Goal: Navigation & Orientation: Understand site structure

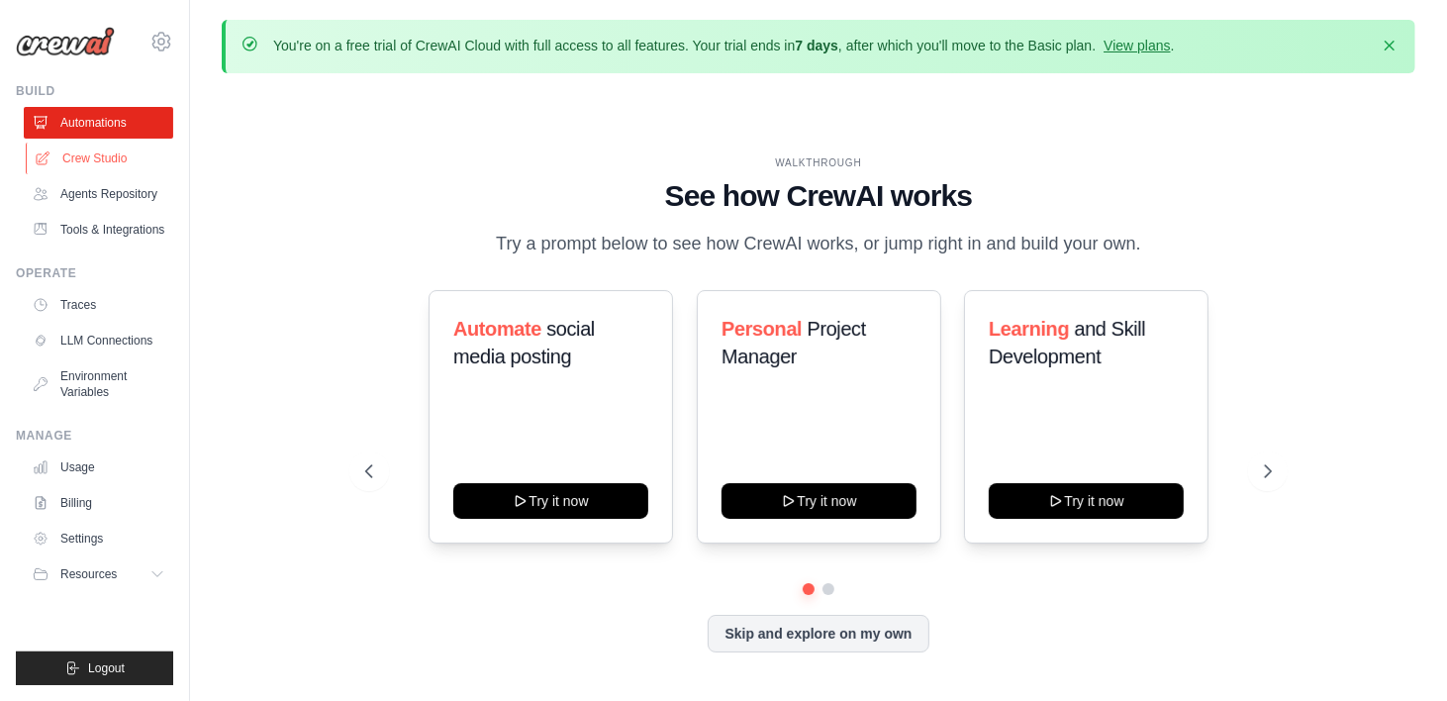
click at [143, 155] on link "Crew Studio" at bounding box center [100, 159] width 149 height 32
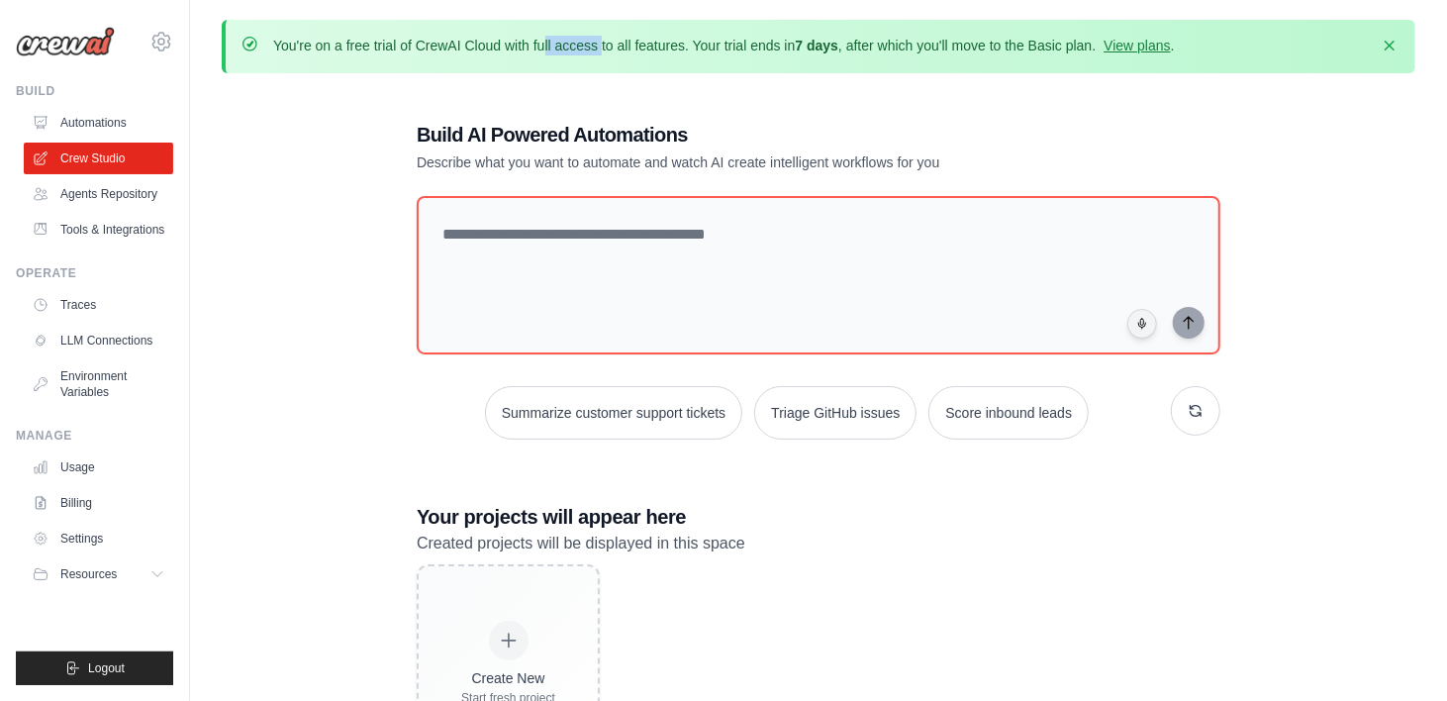
drag, startPoint x: 400, startPoint y: 48, endPoint x: 560, endPoint y: 54, distance: 160.5
click at [560, 54] on p "You're on a free trial of CrewAI Cloud with full access to all features. Your t…" at bounding box center [724, 46] width 902 height 20
click at [446, 82] on div "You're on a free trial of CrewAI Cloud with full access to all features. Your t…" at bounding box center [818, 407] width 1257 height 774
click at [132, 194] on link "Agents Repository" at bounding box center [100, 194] width 149 height 32
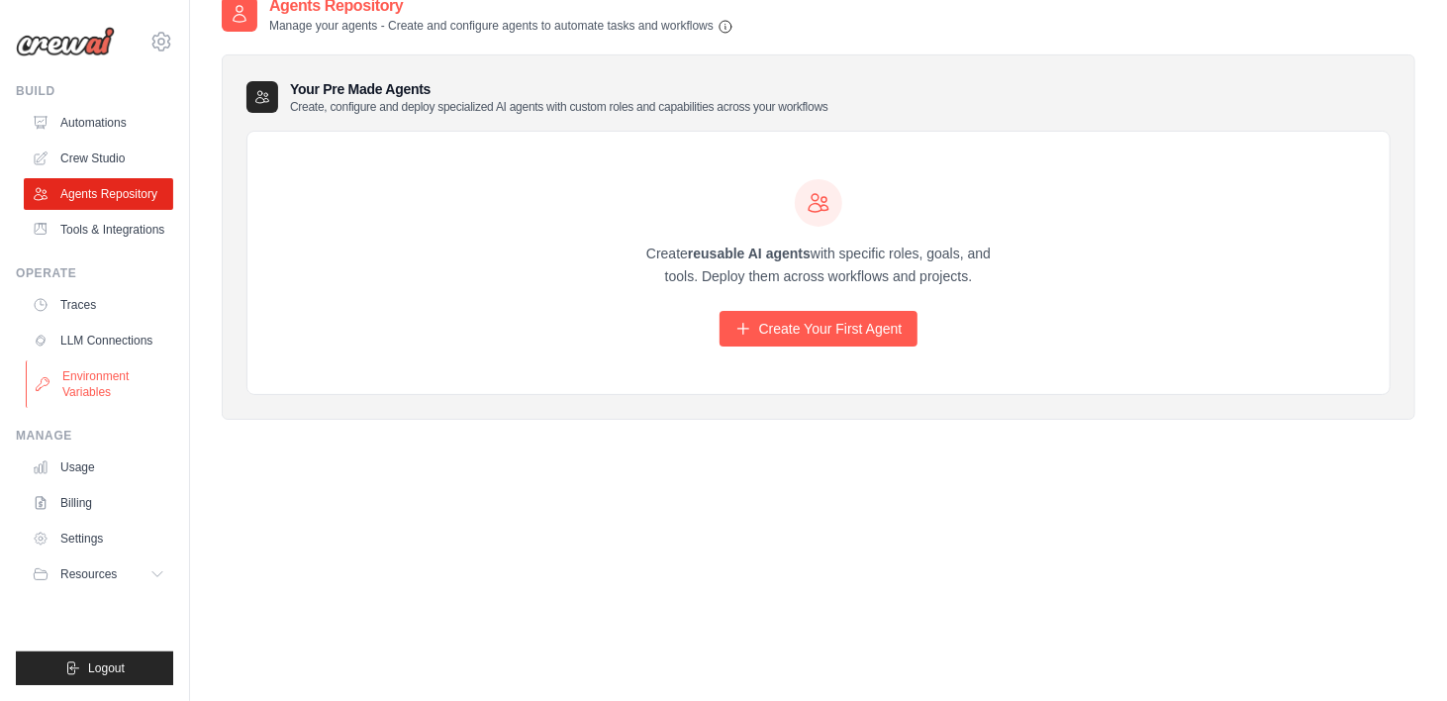
scroll to position [109, 0]
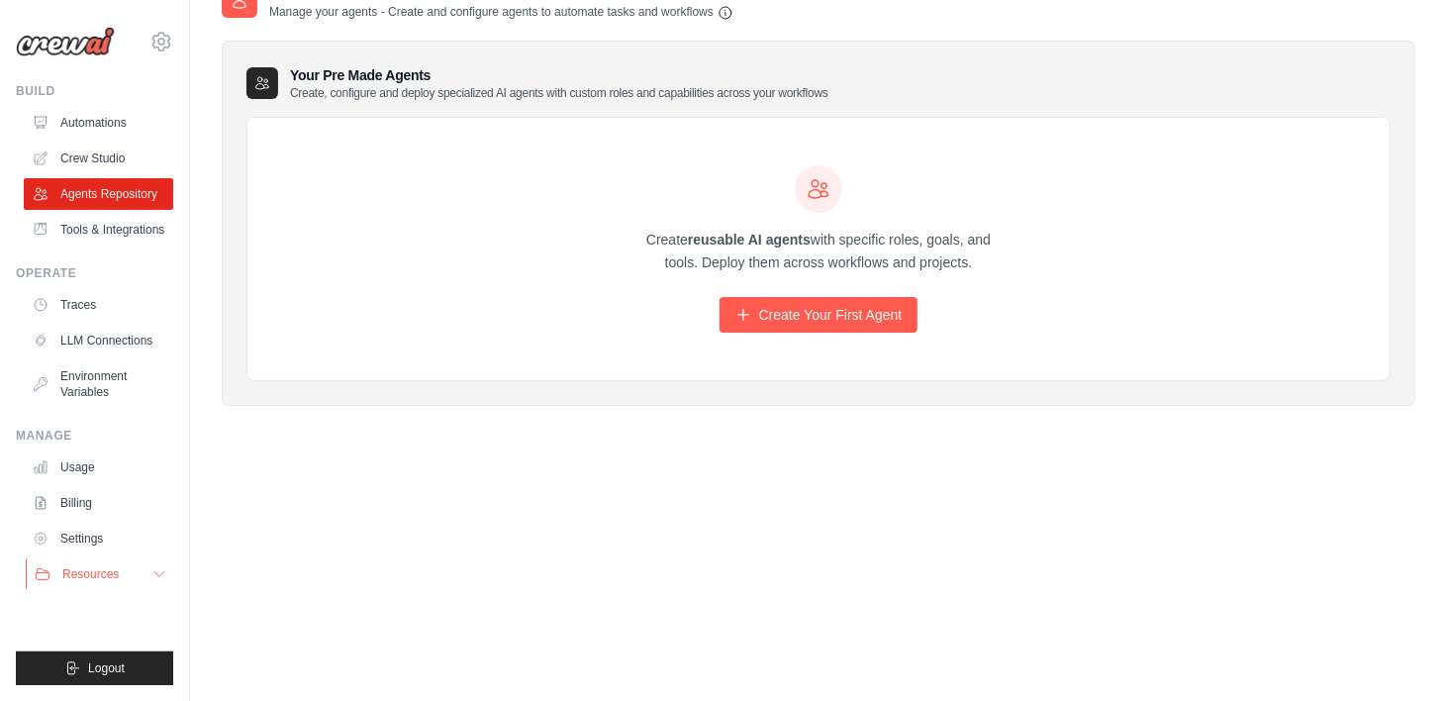
click at [89, 566] on span "Resources" at bounding box center [90, 574] width 56 height 16
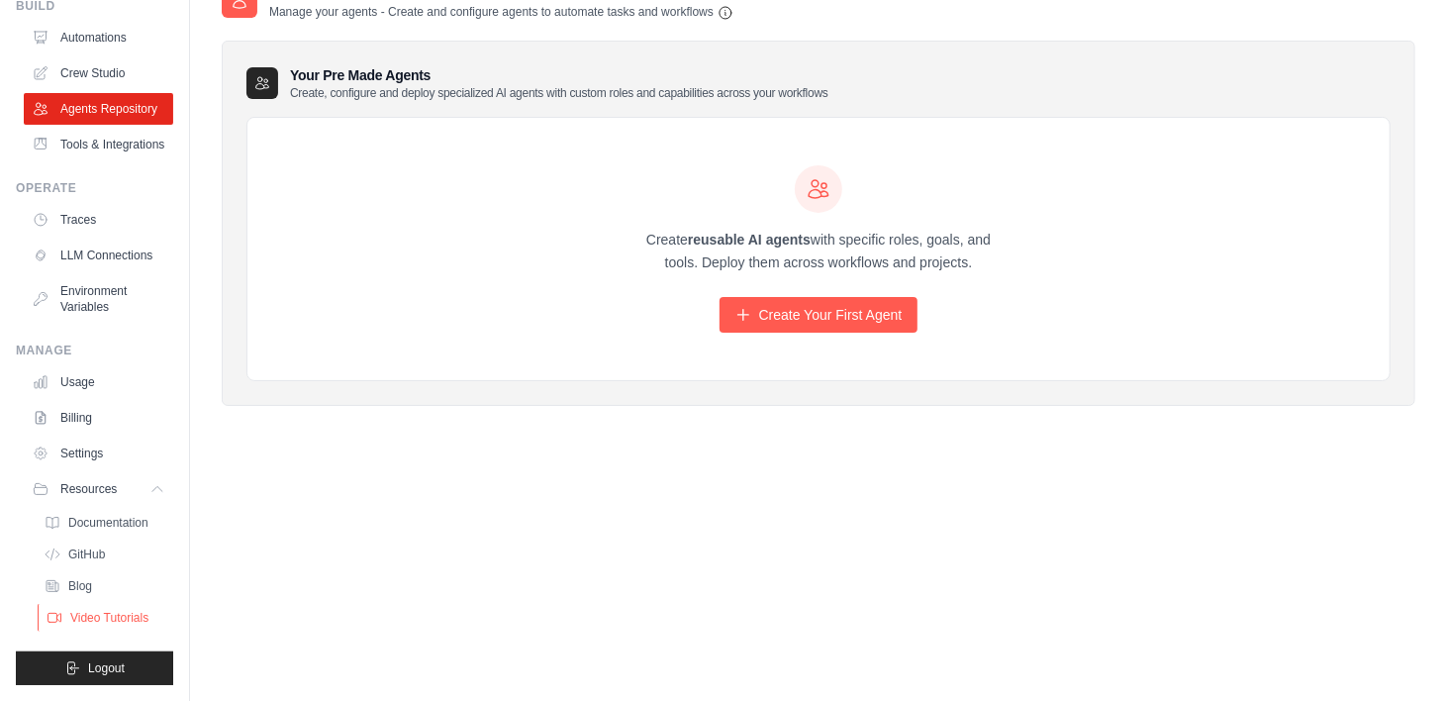
scroll to position [0, 0]
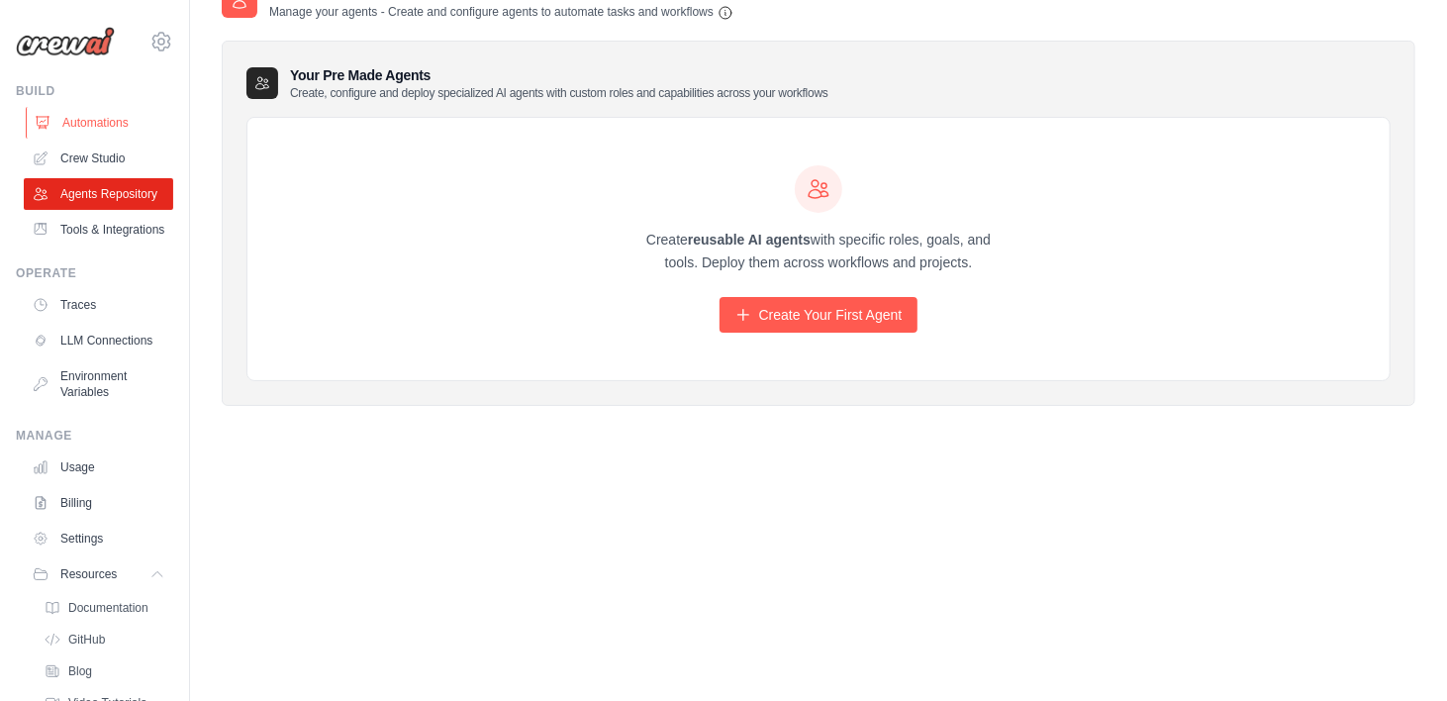
click at [101, 111] on link "Automations" at bounding box center [100, 123] width 149 height 32
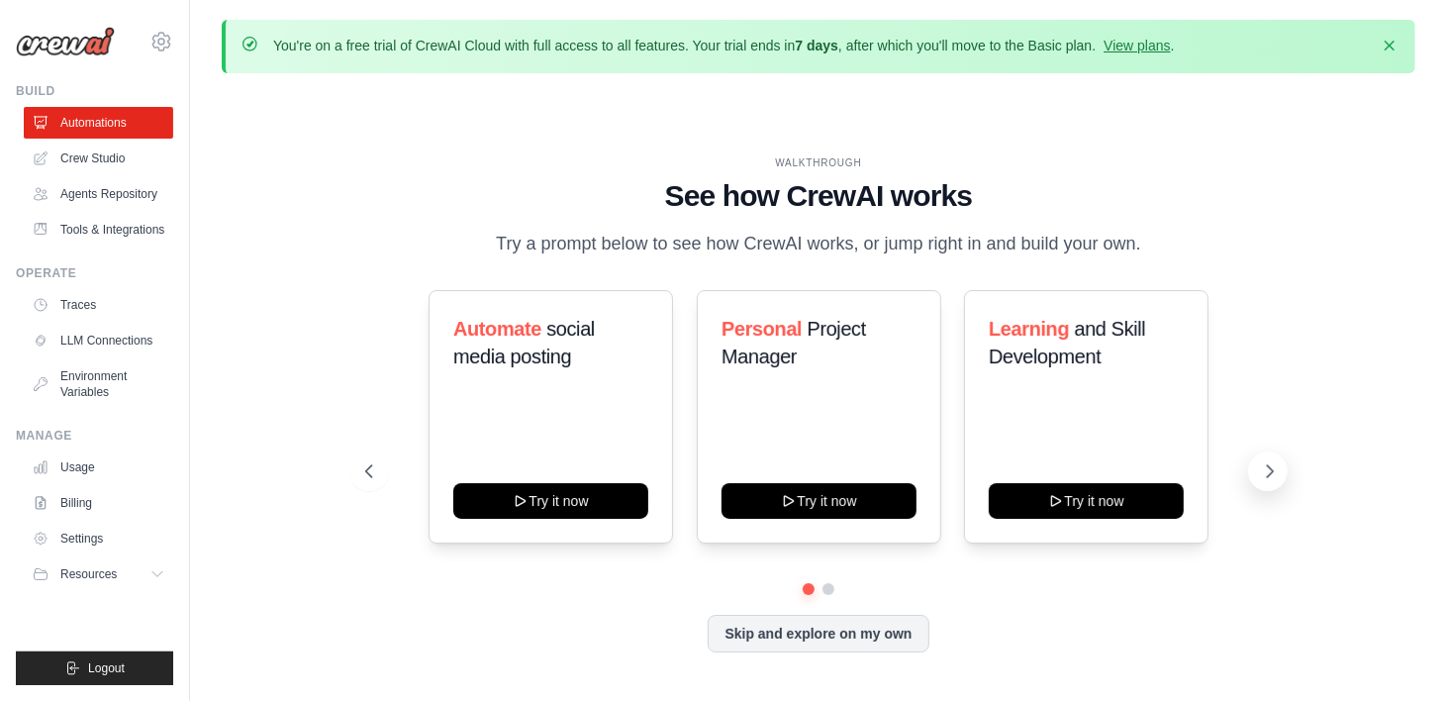
click at [1280, 467] on icon at bounding box center [1270, 471] width 20 height 20
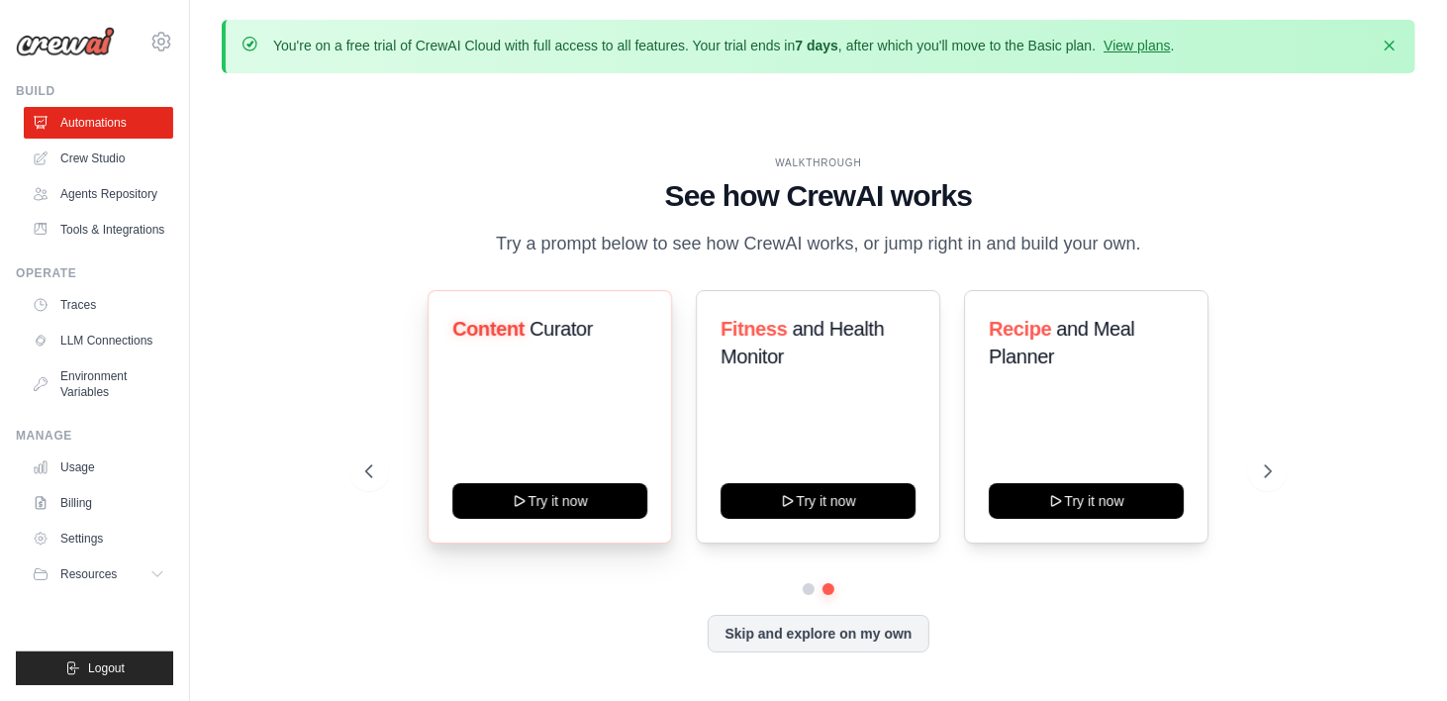
click at [519, 469] on div "Content Curator Try it now" at bounding box center [551, 416] width 245 height 253
click at [1166, 49] on link "View plans" at bounding box center [1137, 46] width 66 height 16
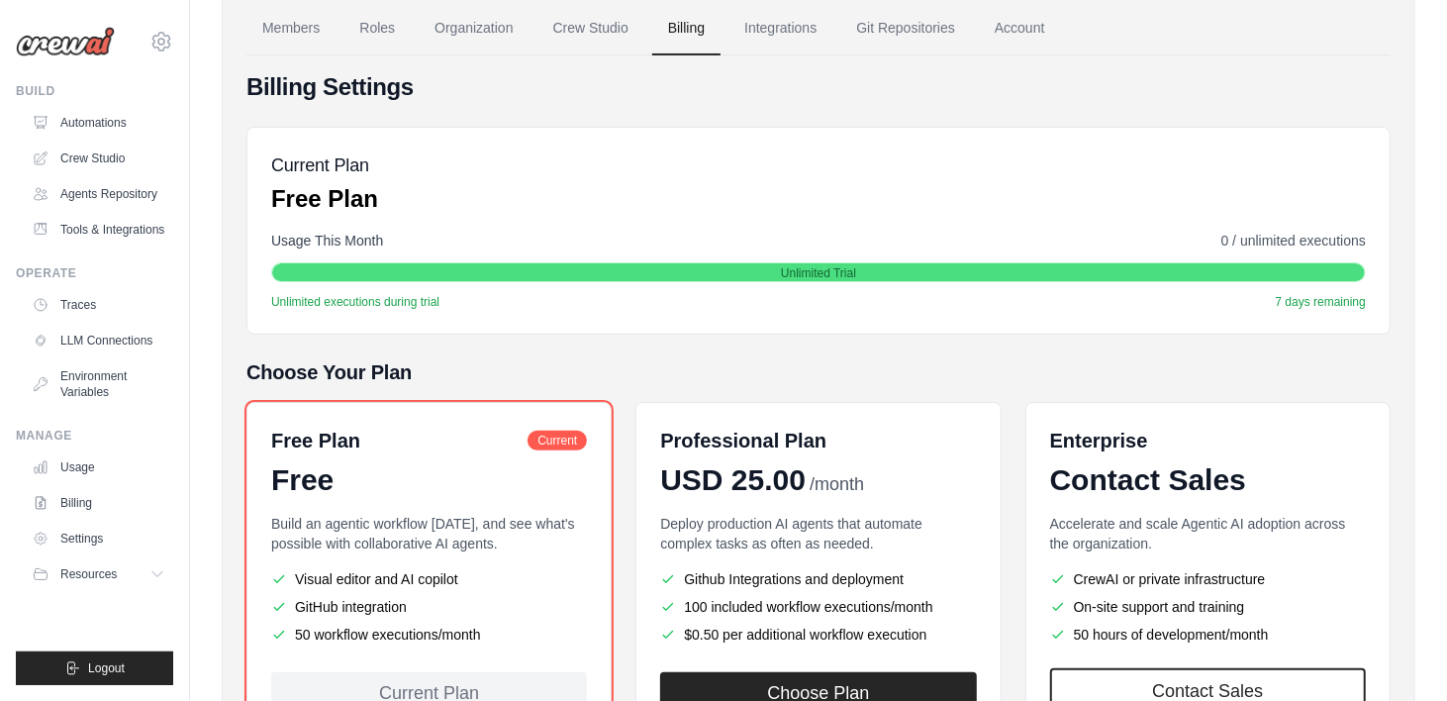
scroll to position [165, 0]
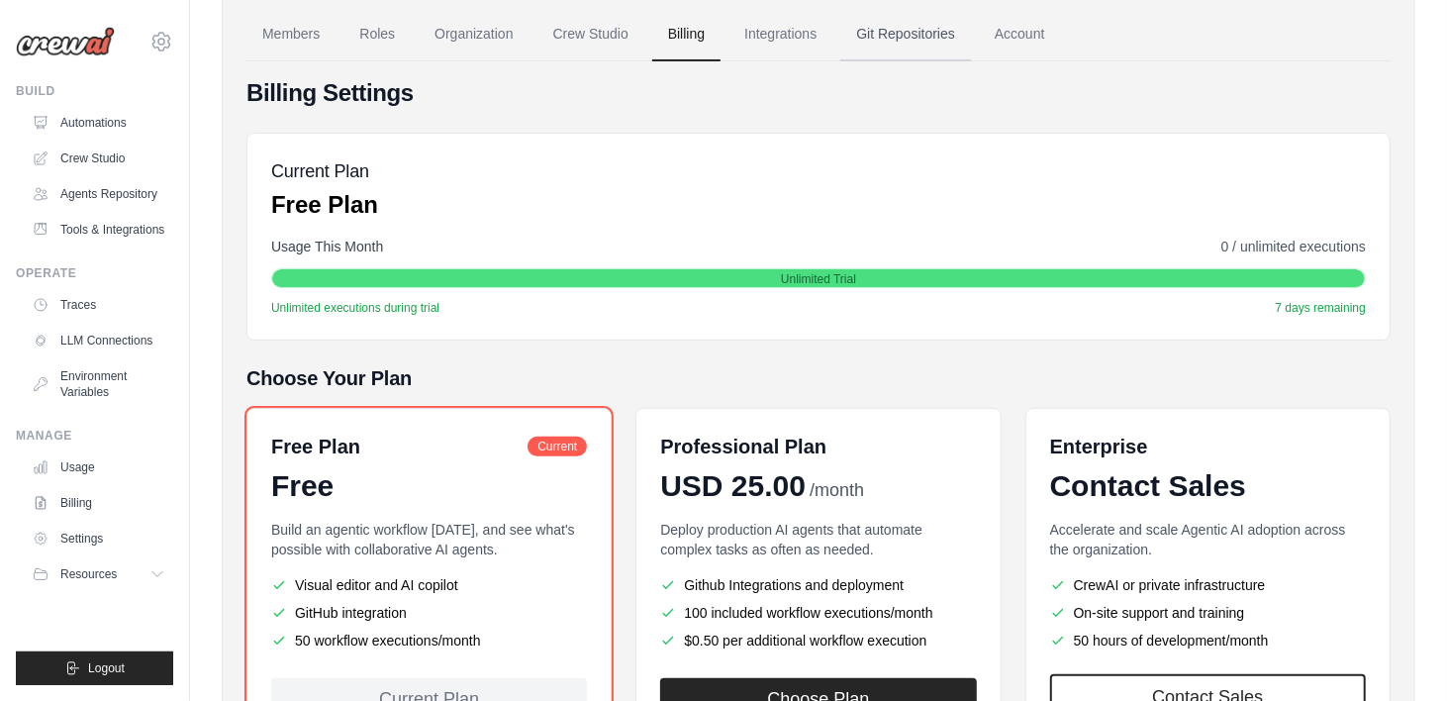
click at [904, 47] on link "Git Repositories" at bounding box center [906, 34] width 131 height 53
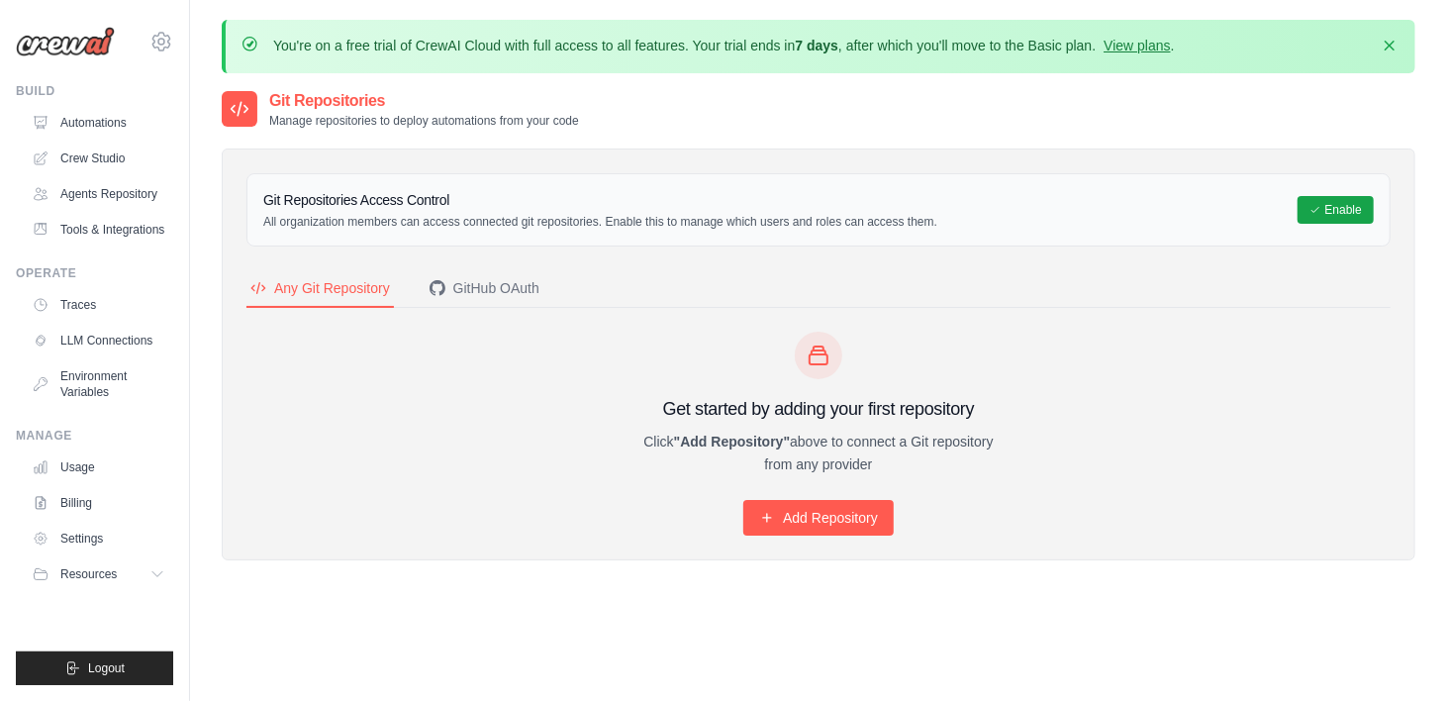
drag, startPoint x: 529, startPoint y: 49, endPoint x: 719, endPoint y: 50, distance: 190.1
click at [719, 50] on p "You're on a free trial of CrewAI Cloud with full access to all features. Your t…" at bounding box center [724, 46] width 902 height 20
drag, startPoint x: 782, startPoint y: 48, endPoint x: 939, endPoint y: 42, distance: 156.5
click at [939, 42] on p "You're on a free trial of CrewAI Cloud with full access to all features. Your t…" at bounding box center [724, 46] width 902 height 20
click at [1138, 49] on div "You're on a free trial of CrewAI Cloud with full access to all features. Your t…" at bounding box center [724, 47] width 902 height 22
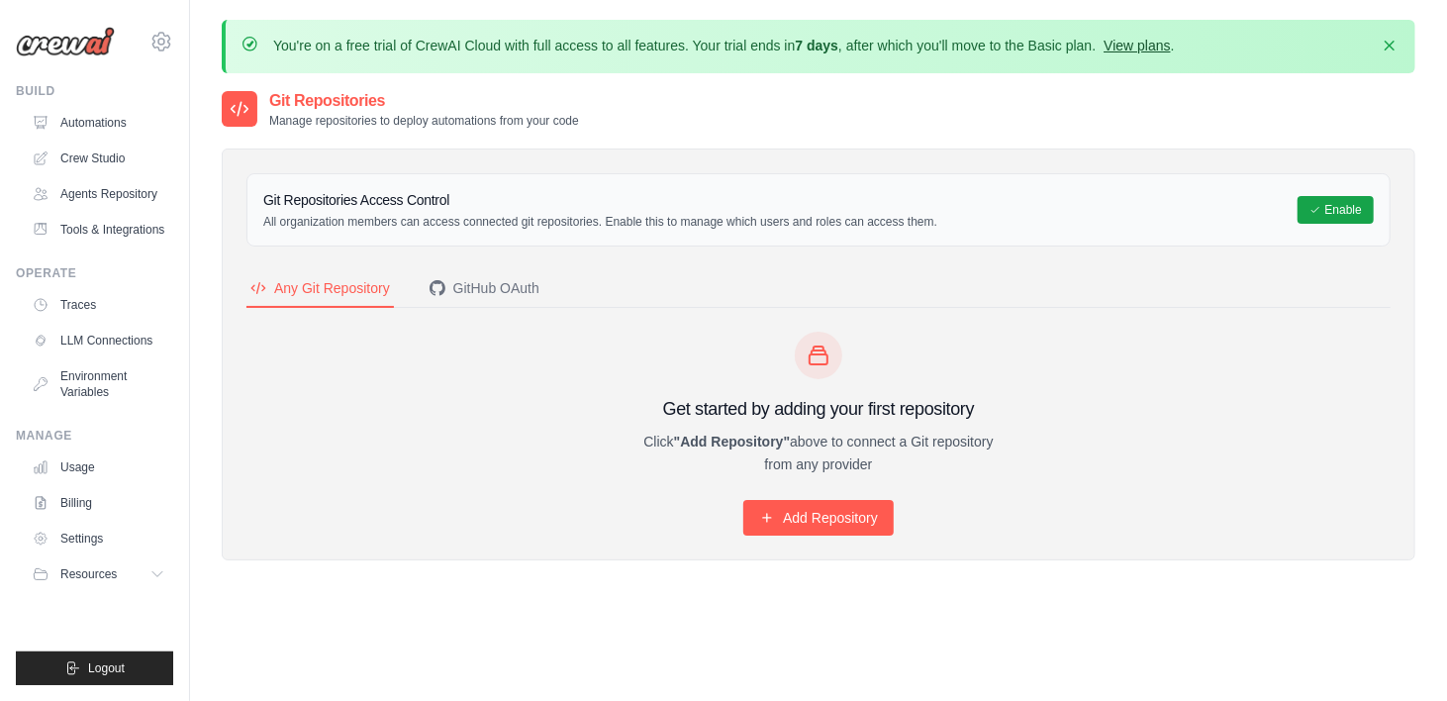
click at [1138, 49] on link "View plans" at bounding box center [1137, 46] width 66 height 16
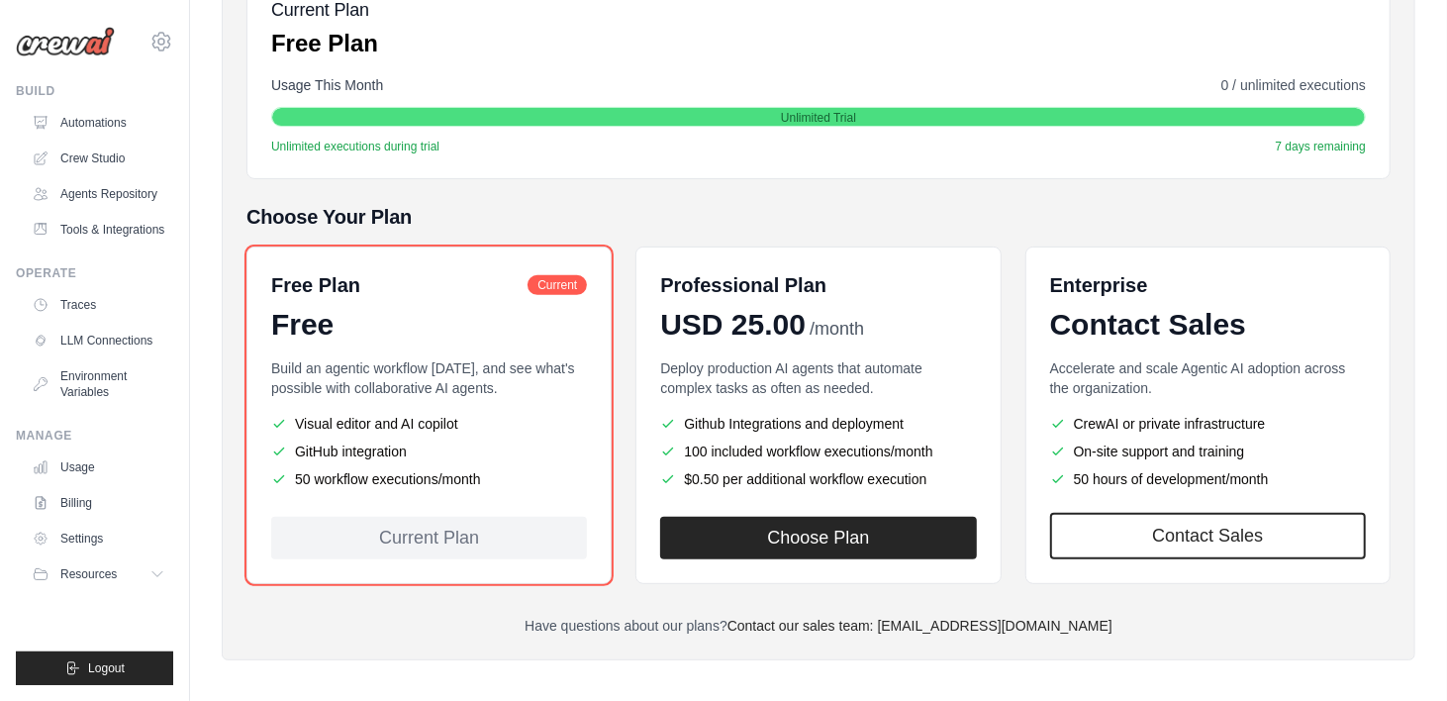
scroll to position [334, 0]
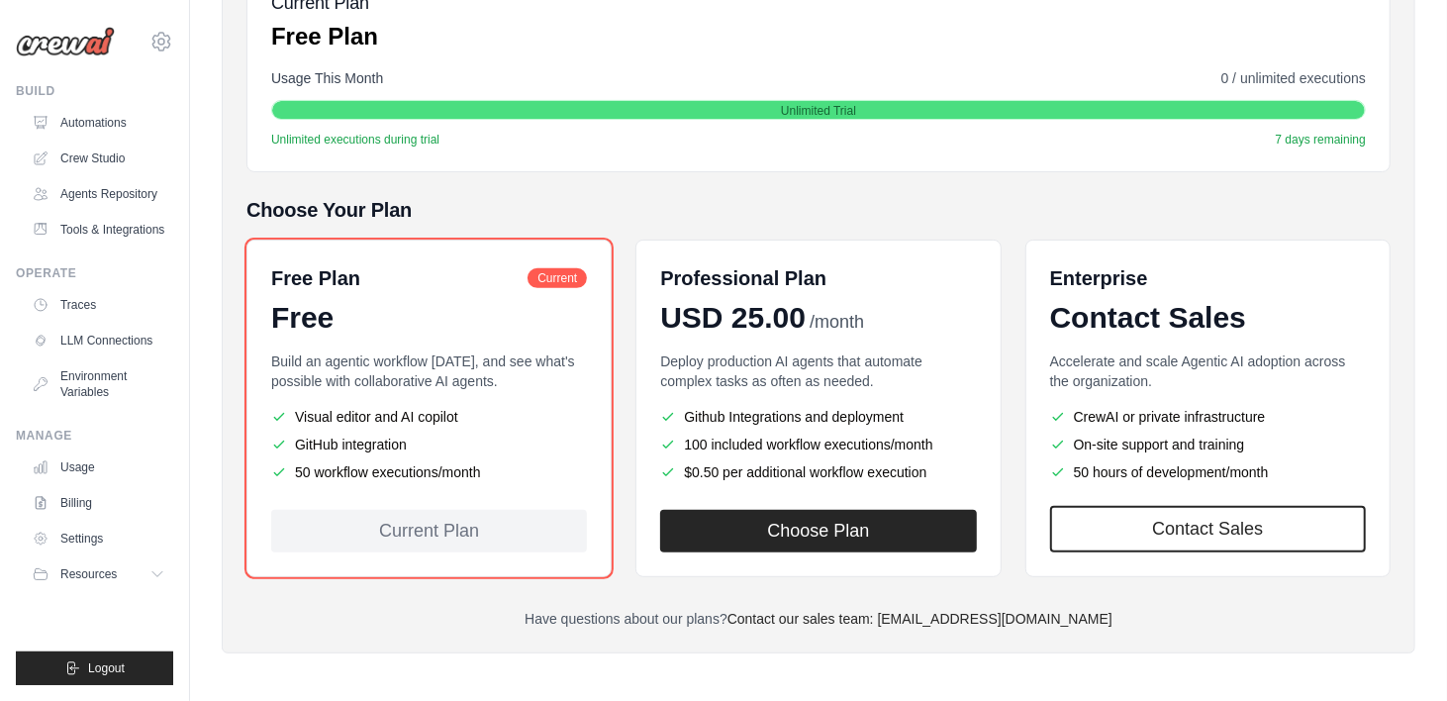
drag, startPoint x: 310, startPoint y: 466, endPoint x: 429, endPoint y: 474, distance: 119.1
click at [429, 474] on li "50 workflow executions/month" at bounding box center [429, 472] width 316 height 20
click at [381, 445] on li "GitHub integration" at bounding box center [429, 445] width 316 height 20
click at [98, 508] on link "Billing" at bounding box center [100, 503] width 149 height 32
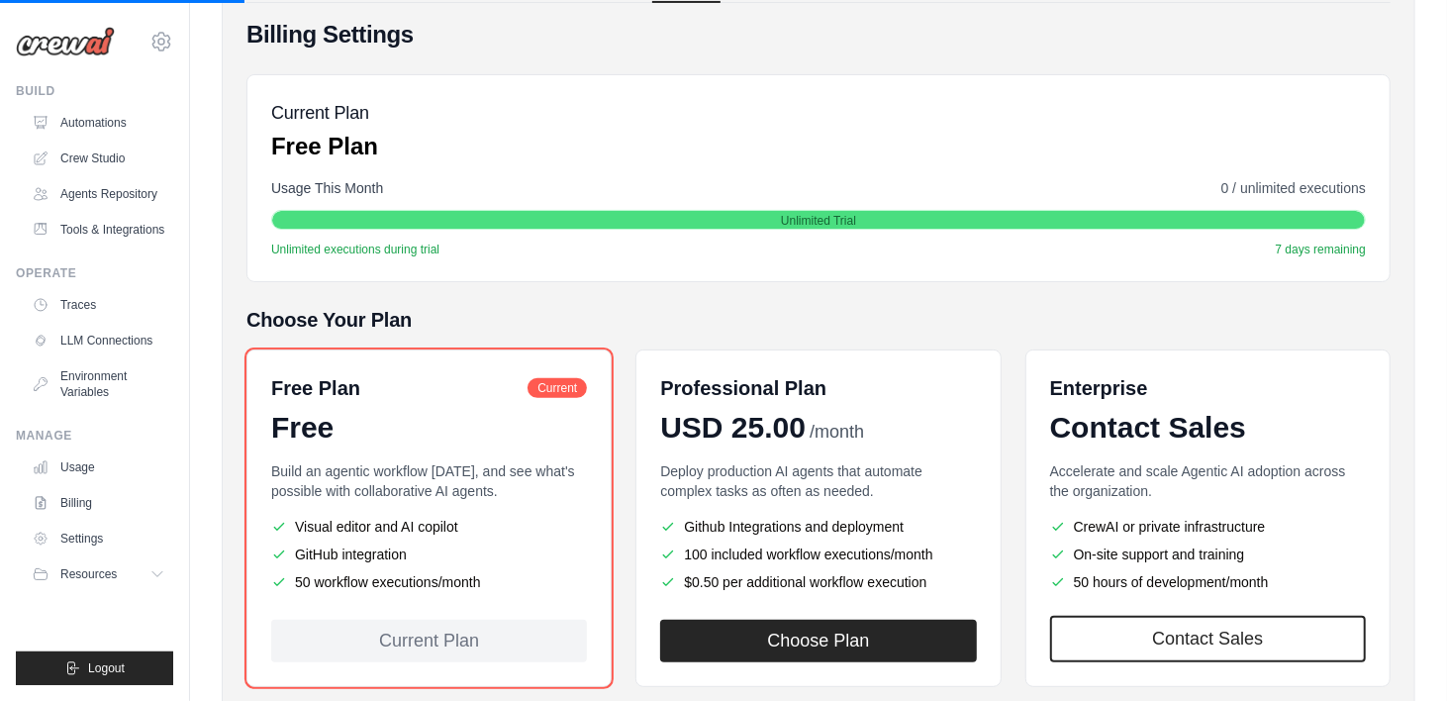
scroll to position [221, 0]
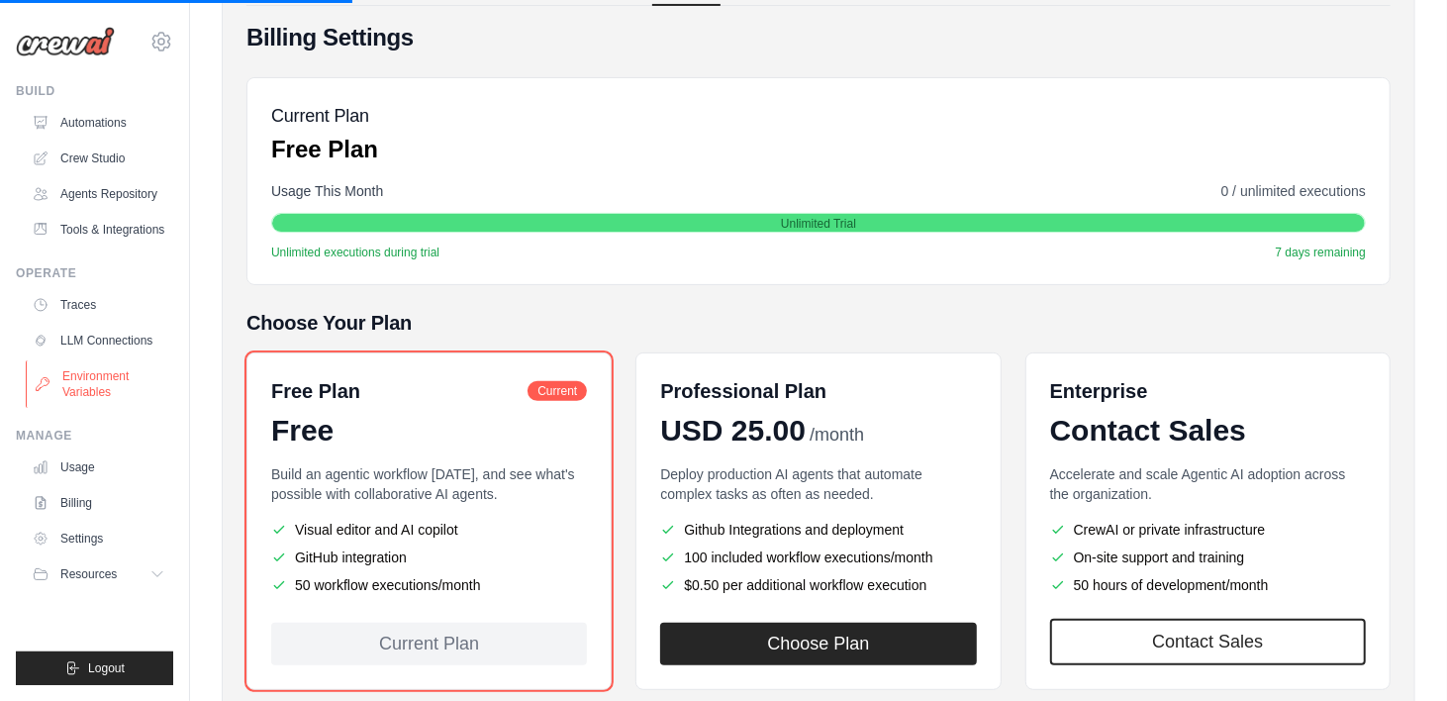
click at [88, 386] on link "Environment Variables" at bounding box center [100, 384] width 149 height 48
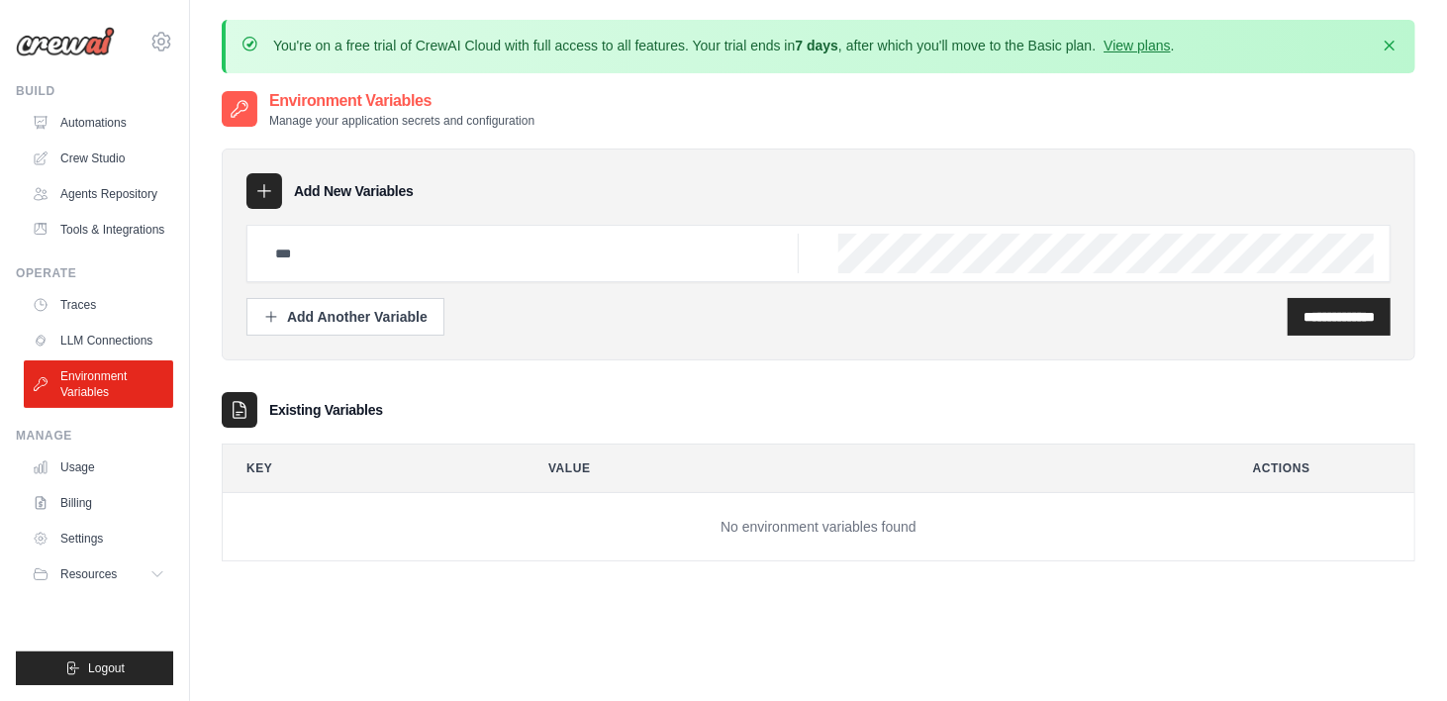
click at [251, 545] on td "No environment variables found" at bounding box center [819, 527] width 1192 height 68
click at [95, 335] on link "LLM Connections" at bounding box center [100, 341] width 149 height 32
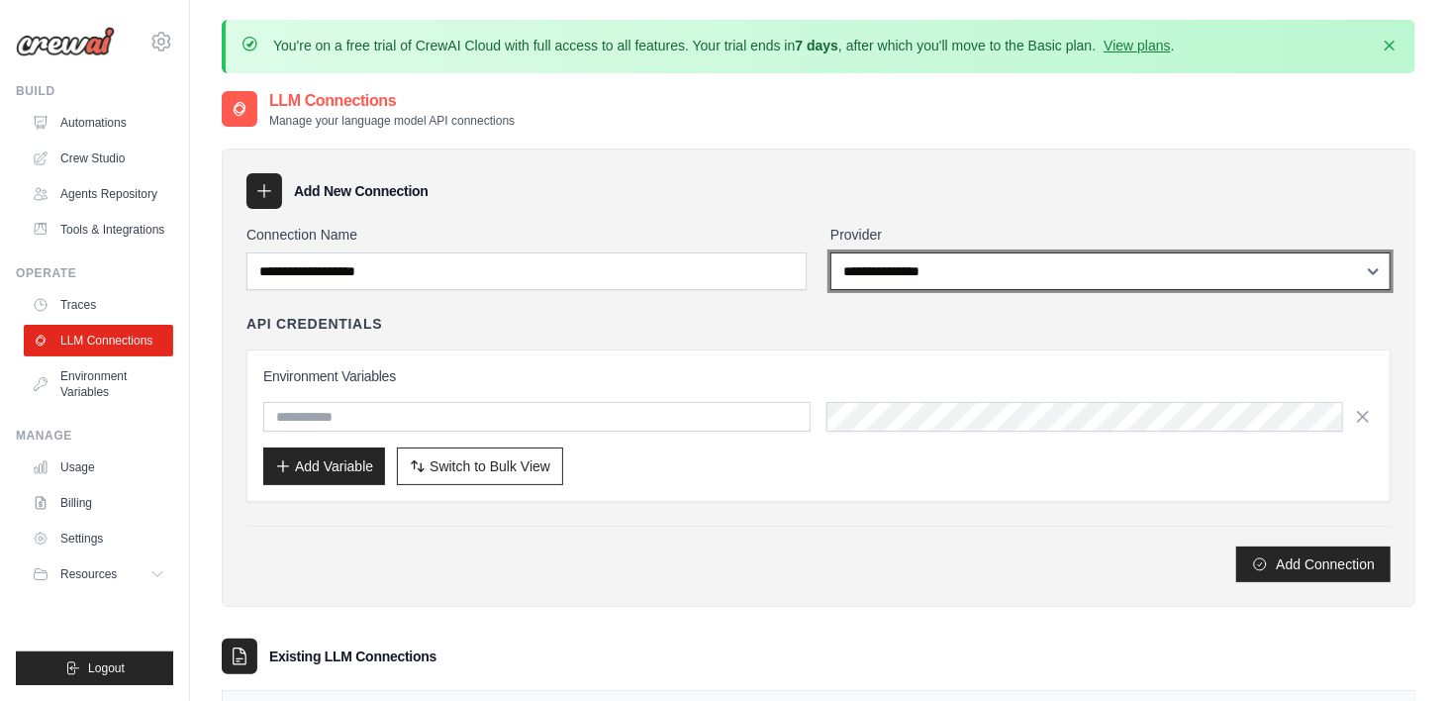
click at [928, 271] on select "**********" at bounding box center [1111, 271] width 560 height 38
select select "******"
click at [831, 252] on select "**********" at bounding box center [1111, 271] width 560 height 38
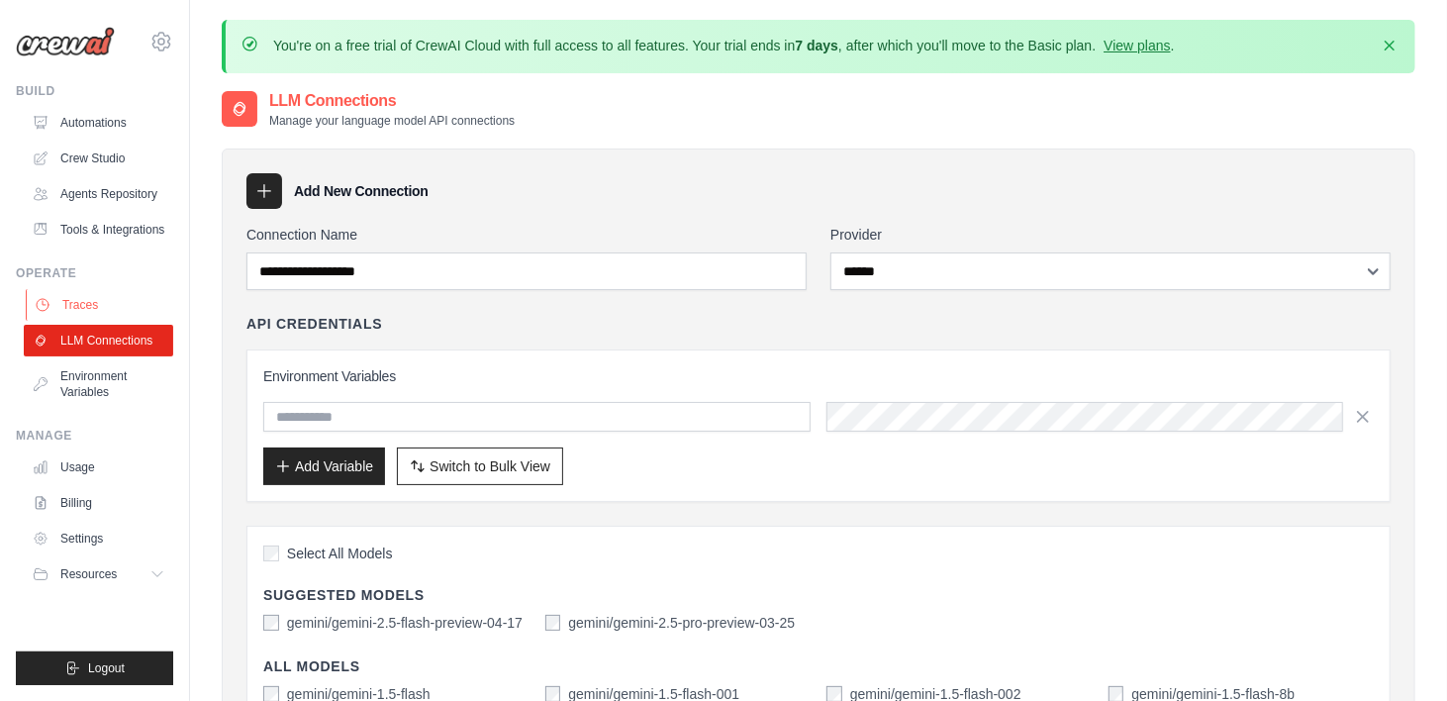
click at [119, 302] on link "Traces" at bounding box center [100, 305] width 149 height 32
